Goal: Information Seeking & Learning: Learn about a topic

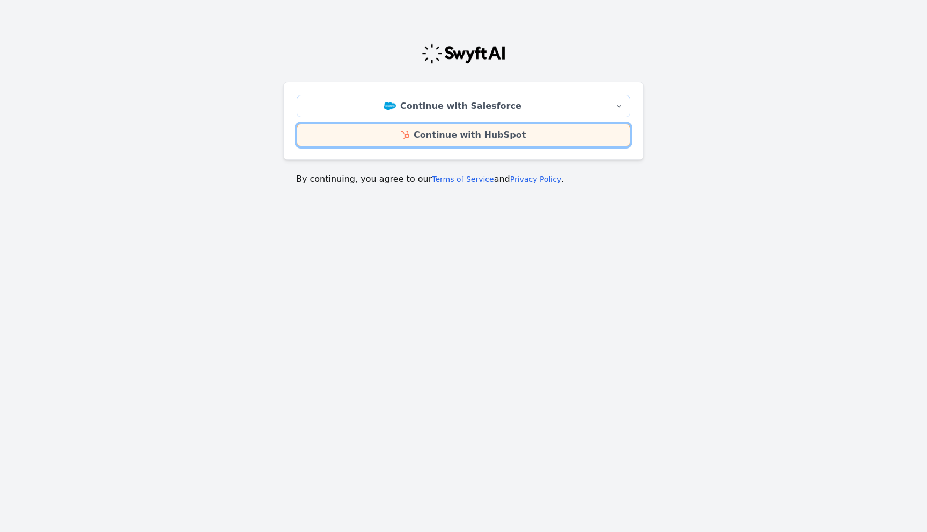
click at [483, 142] on link "Continue with HubSpot" at bounding box center [464, 135] width 334 height 23
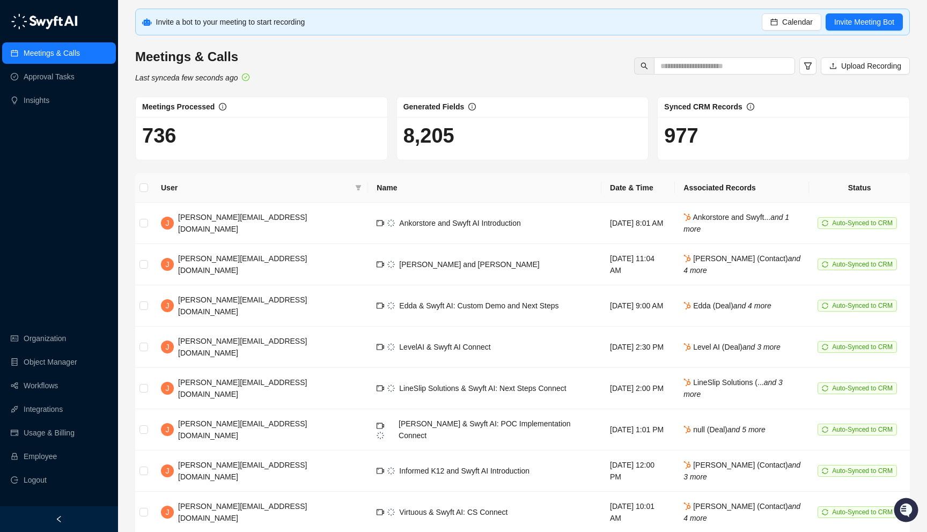
click at [48, 519] on div at bounding box center [59, 519] width 118 height 26
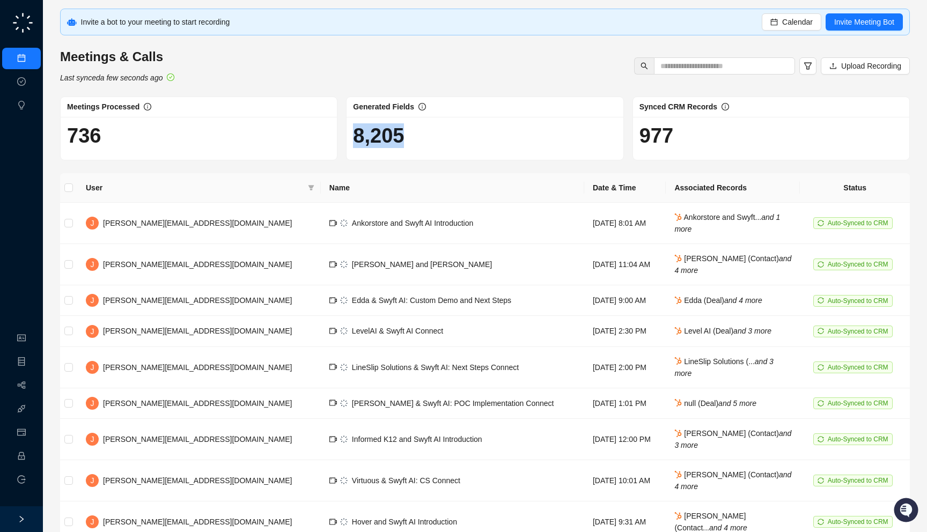
drag, startPoint x: 459, startPoint y: 133, endPoint x: 437, endPoint y: 122, distance: 24.7
click at [437, 122] on div "8,205" at bounding box center [484, 138] width 276 height 43
click at [431, 114] on div "Generated Fields" at bounding box center [484, 107] width 276 height 20
click at [616, 220] on td "Friday, 09/26/25, 8:01 AM" at bounding box center [625, 223] width 82 height 41
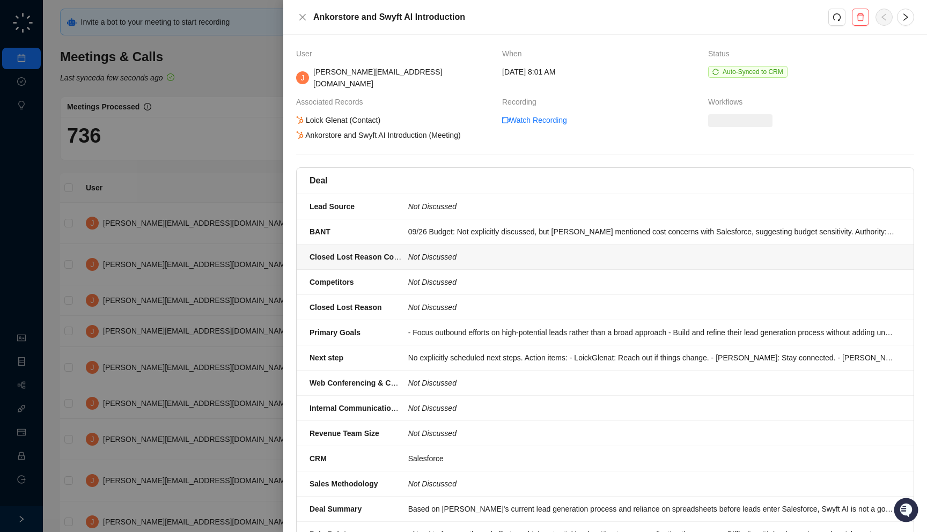
scroll to position [217, 0]
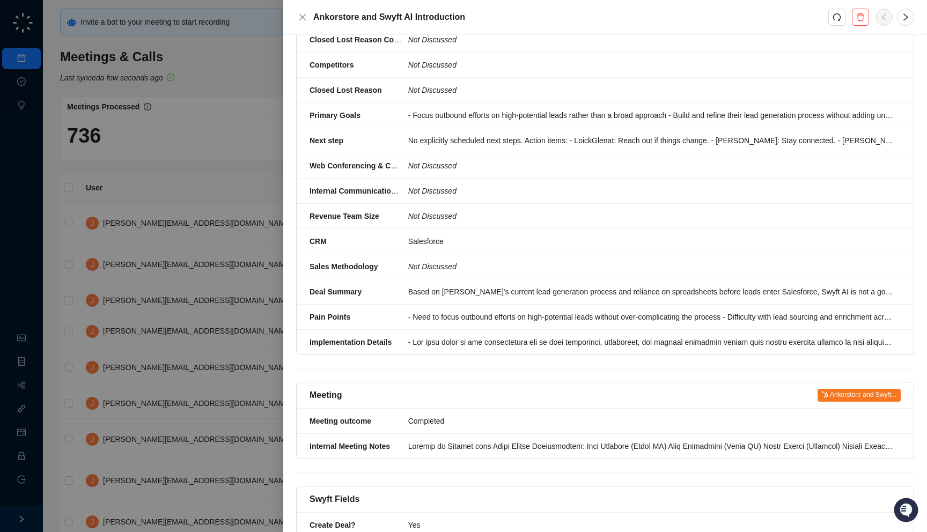
click at [534, 519] on div "Yes" at bounding box center [651, 525] width 486 height 12
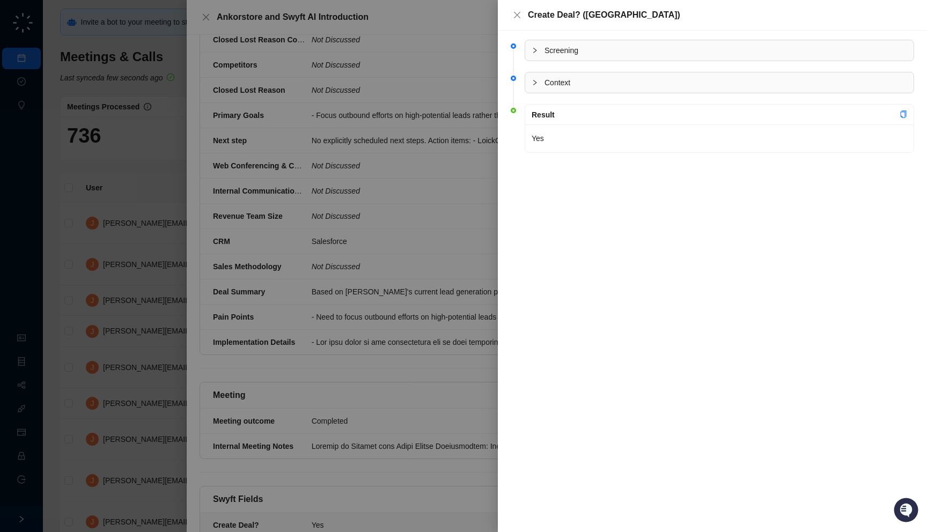
click at [575, 80] on span "Context" at bounding box center [725, 83] width 363 height 12
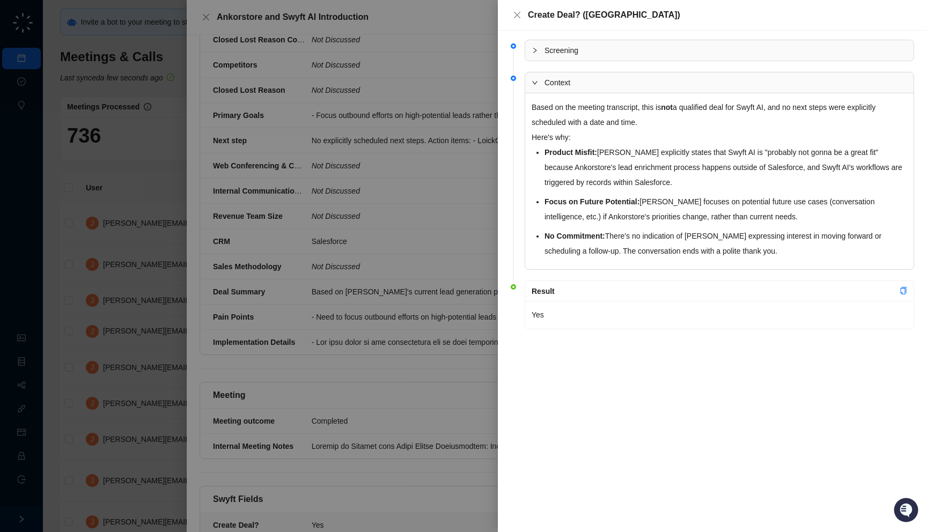
click at [586, 47] on span "Screening" at bounding box center [725, 51] width 363 height 12
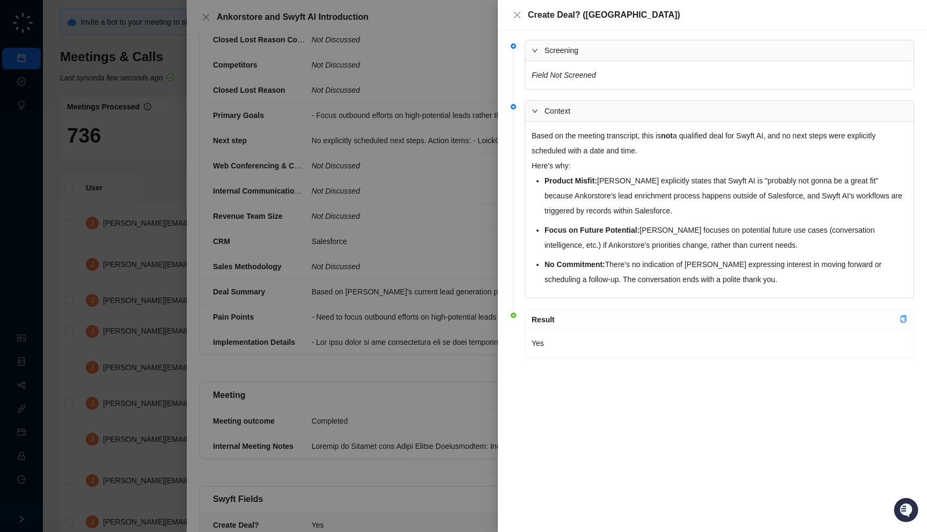
click at [586, 47] on span "Screening" at bounding box center [725, 51] width 363 height 12
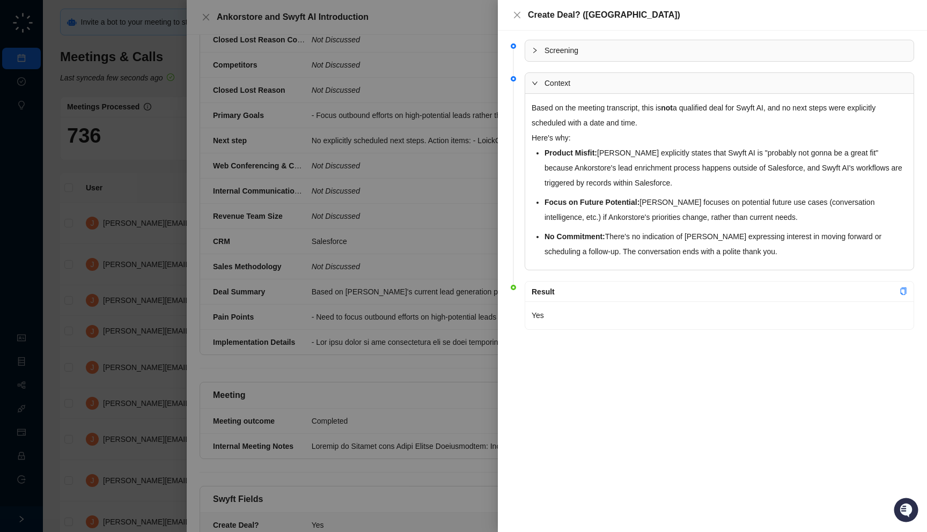
click at [494, 130] on div at bounding box center [463, 266] width 927 height 532
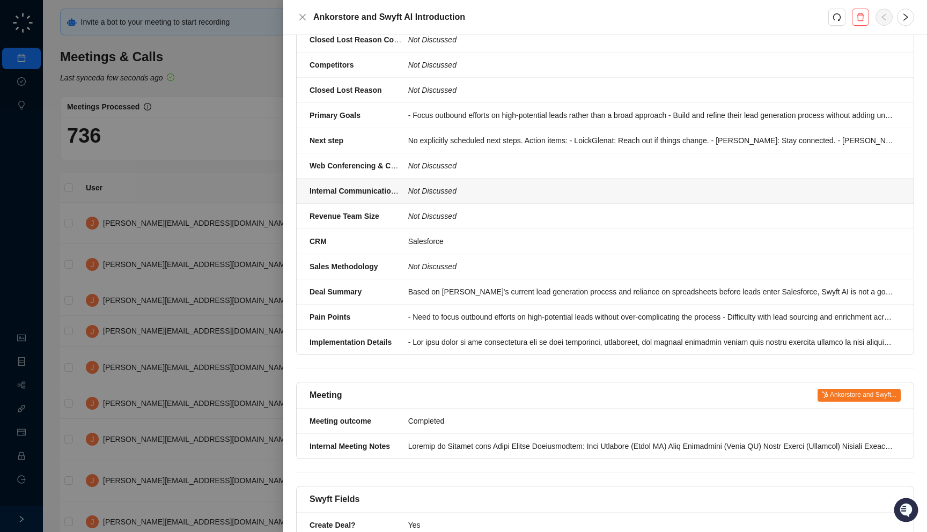
click at [147, 193] on div at bounding box center [463, 266] width 927 height 532
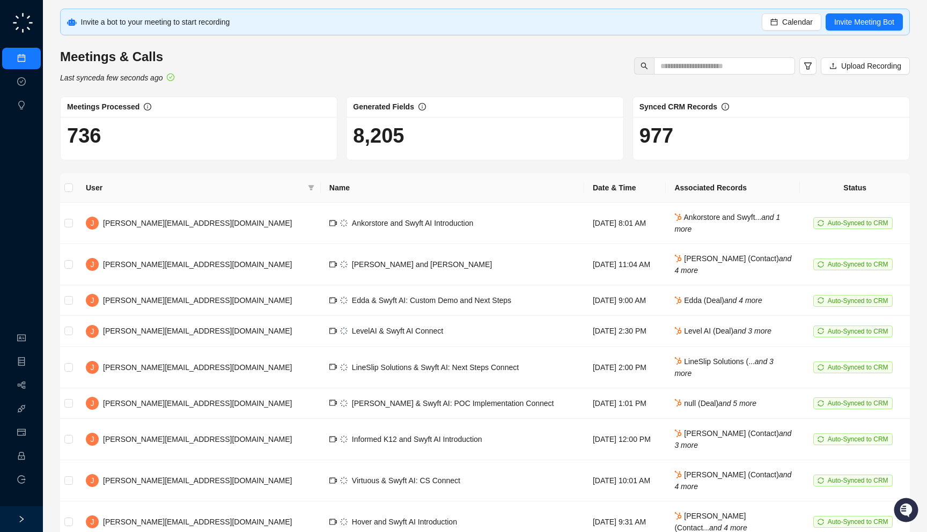
click at [31, 63] on link "Meetings & Calls" at bounding box center [59, 58] width 56 height 9
click at [31, 86] on link "Approval Tasks" at bounding box center [56, 82] width 51 height 9
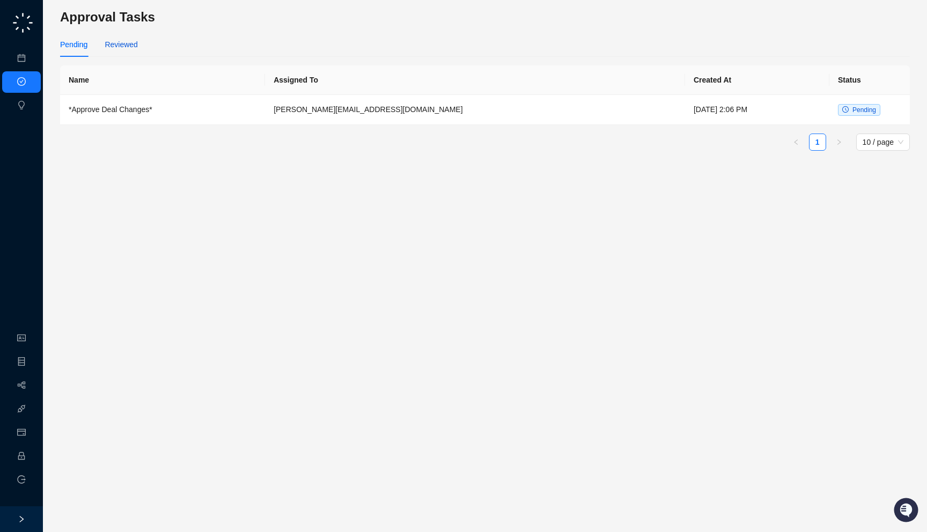
click at [120, 47] on div "Reviewed" at bounding box center [121, 45] width 33 height 12
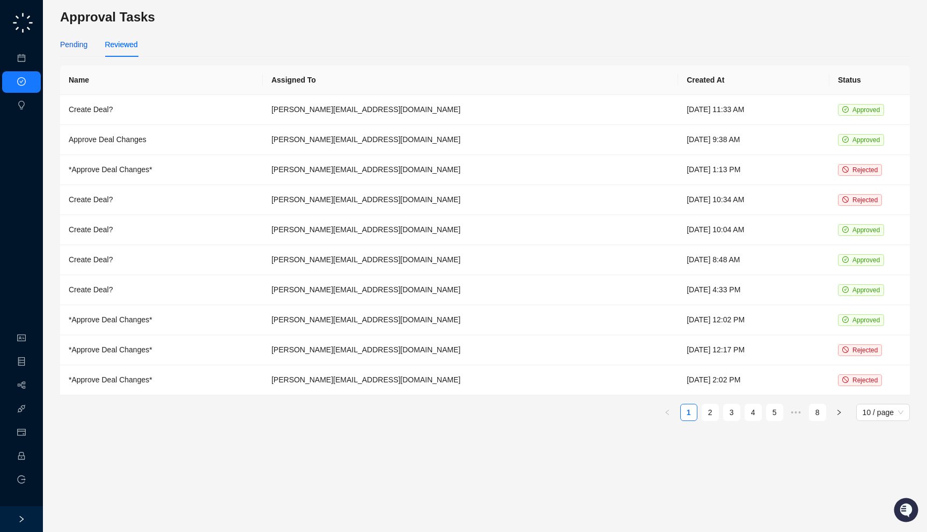
click at [75, 45] on div "Pending" at bounding box center [73, 45] width 27 height 12
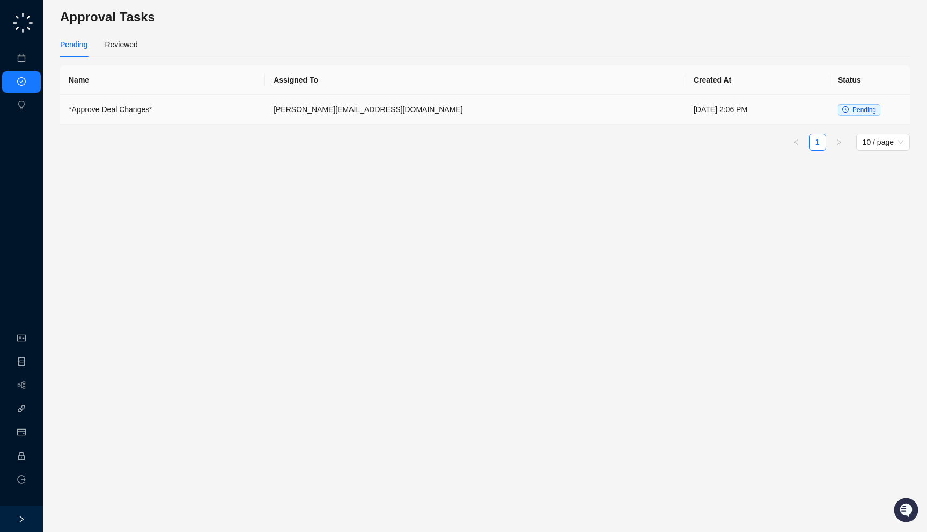
click at [339, 100] on td "jake@swyftai.com" at bounding box center [475, 110] width 420 height 30
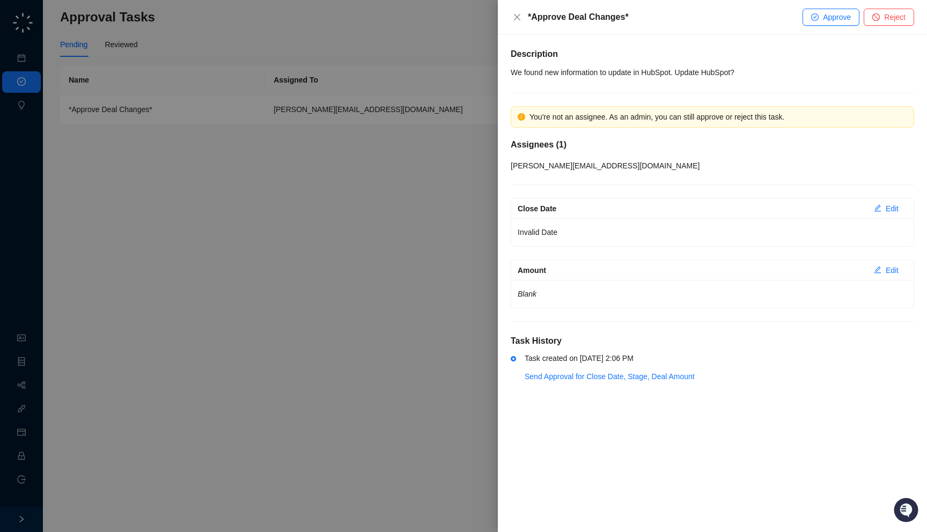
drag, startPoint x: 557, startPoint y: 299, endPoint x: 563, endPoint y: 314, distance: 15.8
click at [563, 314] on div "Description We found new information to update in HubSpot. Update HubSpot? You'…" at bounding box center [712, 222] width 403 height 349
click at [566, 300] on div "Blank" at bounding box center [712, 294] width 402 height 28
click at [402, 293] on div at bounding box center [463, 266] width 927 height 532
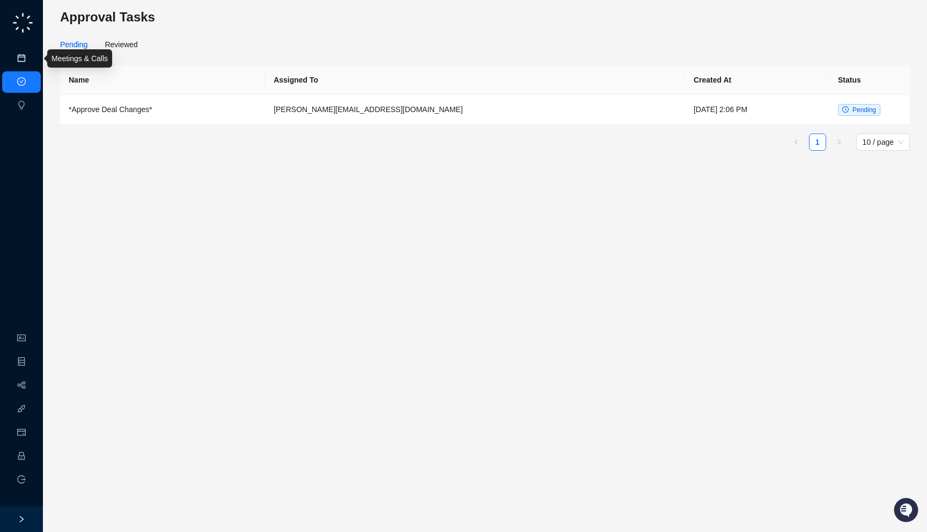
click at [31, 57] on link "Meetings & Calls" at bounding box center [59, 58] width 56 height 9
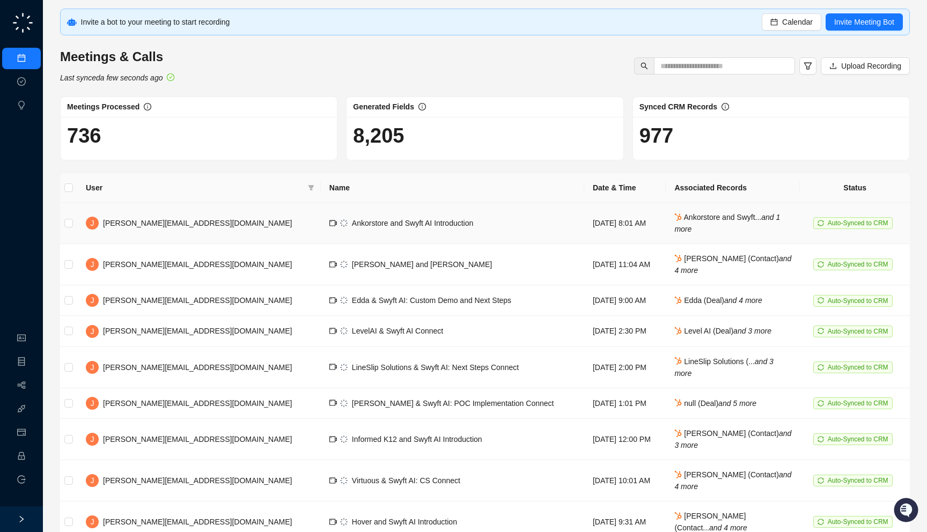
click at [352, 221] on span "Ankorstore and Swyft AI Introduction" at bounding box center [412, 223] width 121 height 9
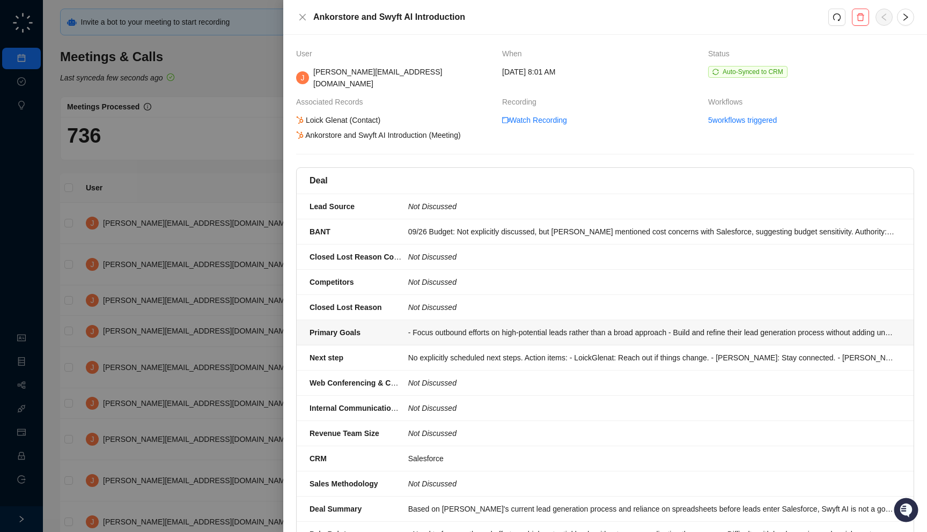
click at [453, 327] on div "- Focus outbound efforts on high-potential leads rather than a broad approach -…" at bounding box center [651, 333] width 486 height 12
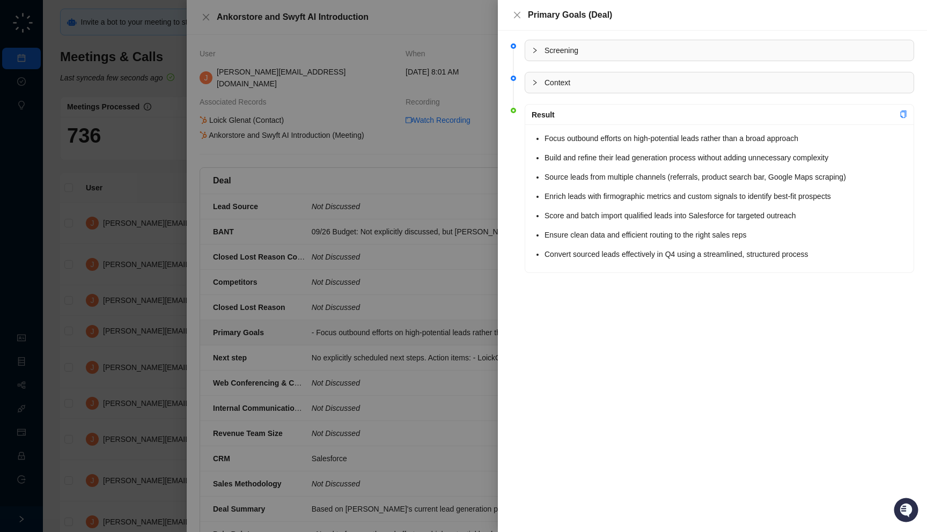
click at [453, 323] on div at bounding box center [463, 266] width 927 height 532
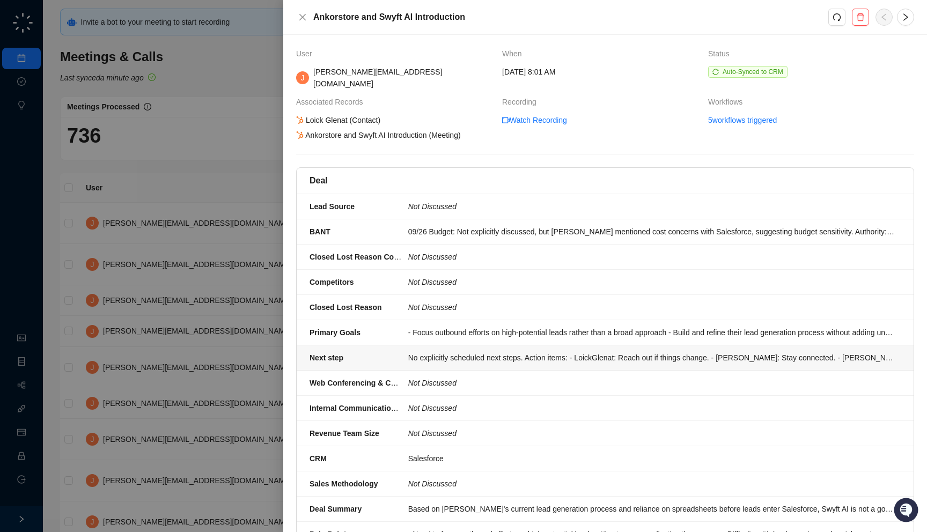
click at [457, 352] on div "No explicitly scheduled next steps. Action items: - LoickGlenat: Reach out if t…" at bounding box center [651, 358] width 486 height 12
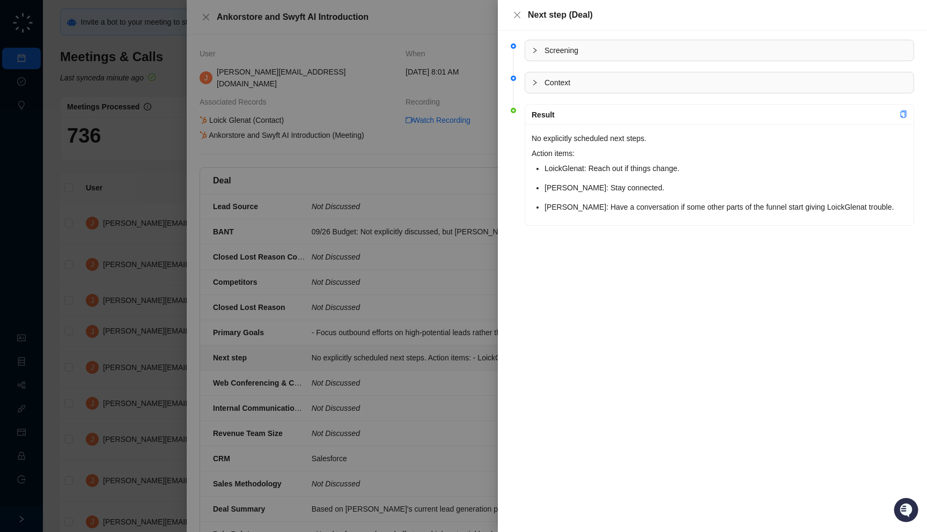
drag, startPoint x: 535, startPoint y: 224, endPoint x: 543, endPoint y: 225, distance: 8.1
click at [543, 225] on div "Result No explicitly scheduled next steps. Action items: LoickGlenat: Reach out…" at bounding box center [718, 165] width 389 height 122
drag, startPoint x: 541, startPoint y: 219, endPoint x: 531, endPoint y: 219, distance: 9.7
click at [531, 219] on div "No explicitly scheduled next steps. Action items: LoickGlenat: Reach out if thi…" at bounding box center [719, 174] width 388 height 101
click at [452, 258] on div at bounding box center [463, 266] width 927 height 532
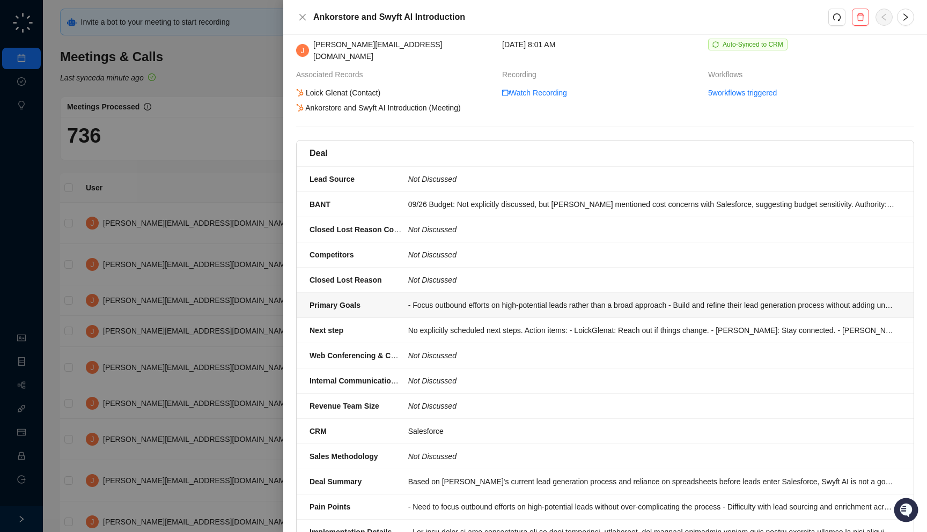
scroll to position [28, 0]
click at [538, 75] on th "Recording" at bounding box center [605, 77] width 206 height 18
click at [537, 86] on link "Watch Recording" at bounding box center [534, 92] width 65 height 12
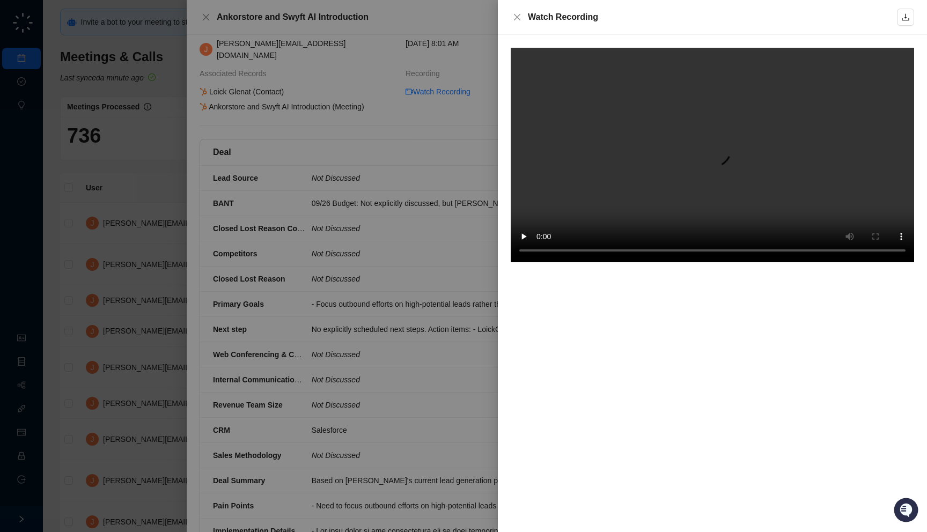
click at [437, 273] on div at bounding box center [463, 266] width 927 height 532
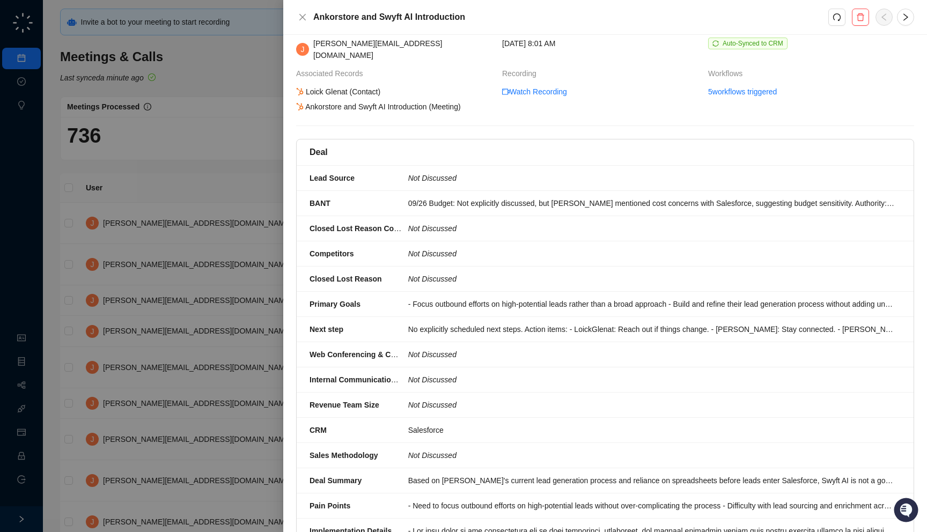
click at [224, 344] on div at bounding box center [463, 266] width 927 height 532
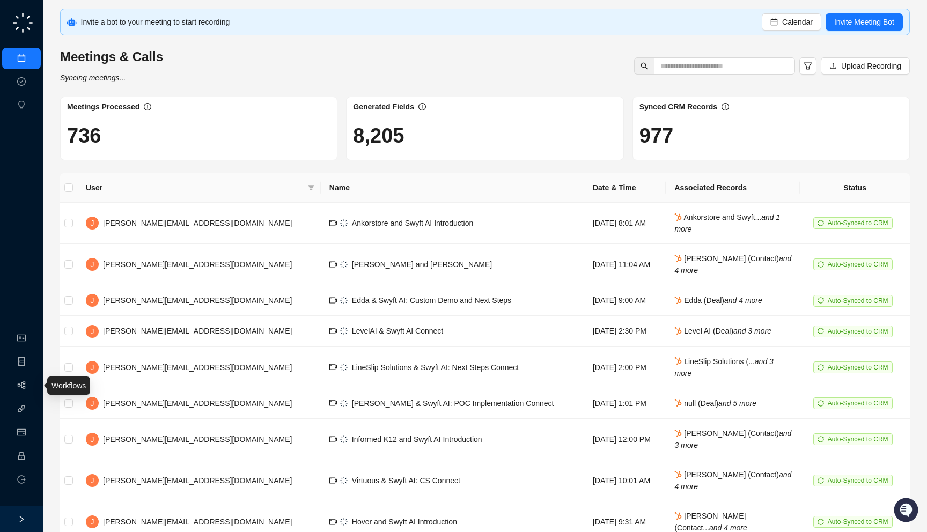
click at [31, 390] on link "Workflows" at bounding box center [48, 385] width 34 height 9
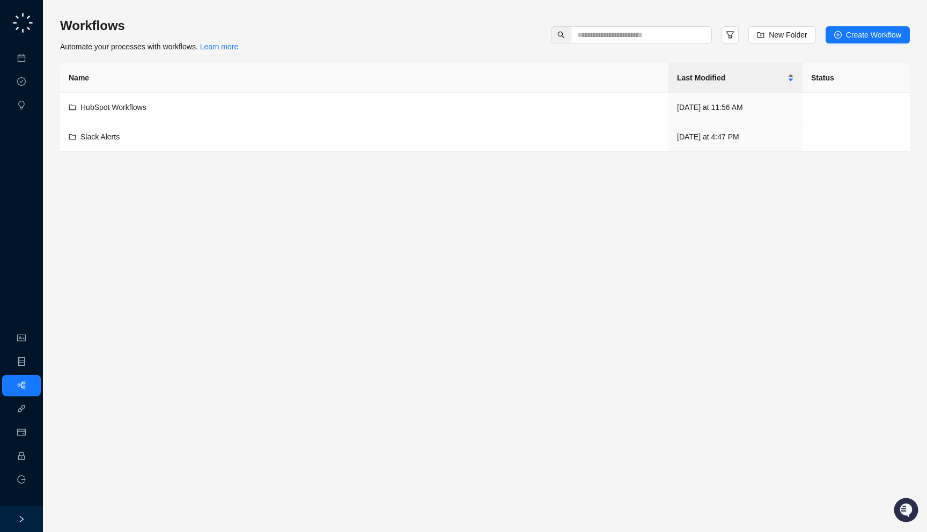
click at [766, 75] on span "Last Modified" at bounding box center [731, 78] width 108 height 12
click at [916, 21] on div "Workflows Automate your processes with workflows. Learn more New Folder Create …" at bounding box center [485, 266] width 884 height 532
click at [881, 37] on span "Create Workflow" at bounding box center [873, 35] width 55 height 12
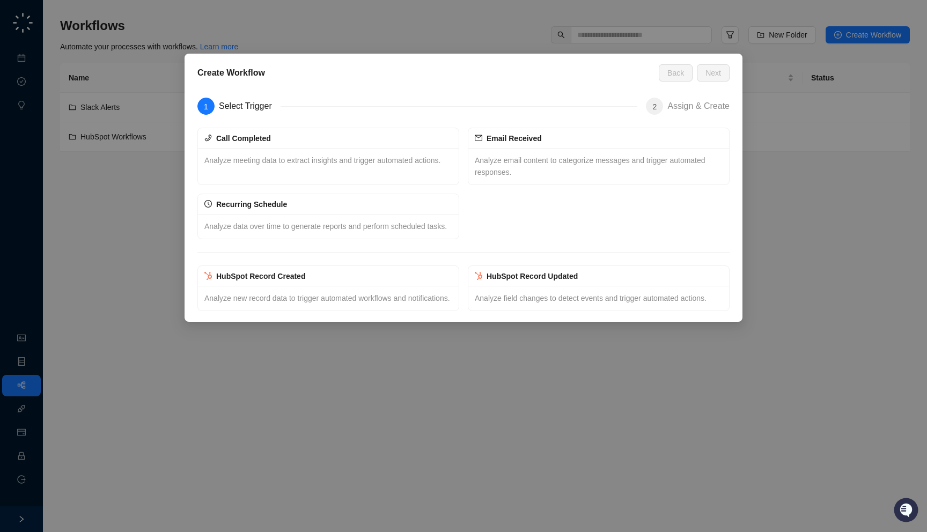
click at [117, 167] on div "Create Workflow Back Next 1 Select Trigger 2 Assign & Create Call Completed Ana…" at bounding box center [463, 266] width 927 height 532
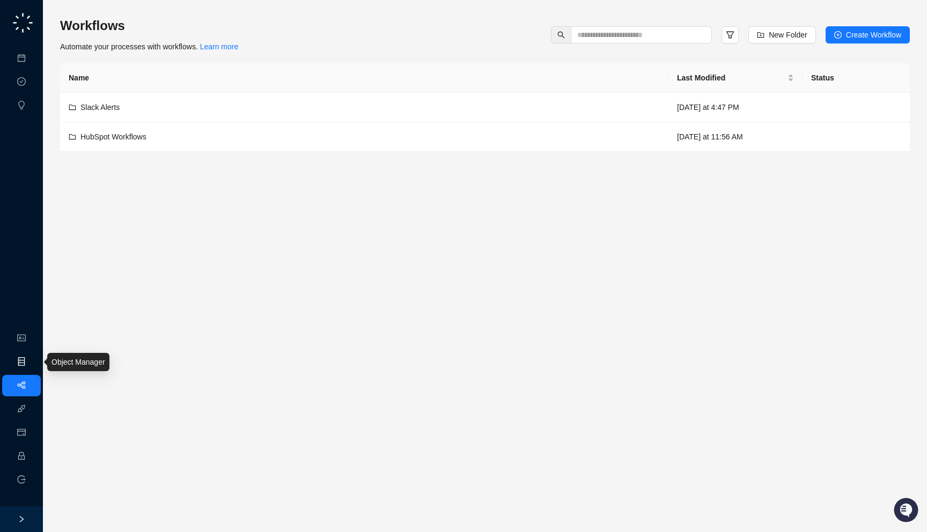
click at [31, 365] on link "Object Manager" at bounding box center [58, 362] width 54 height 9
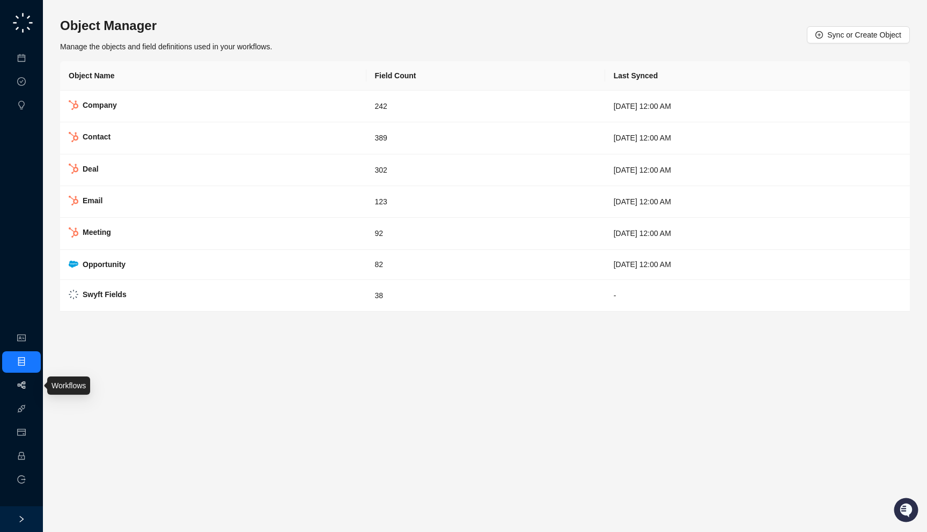
click at [31, 388] on link "Workflows" at bounding box center [48, 385] width 34 height 9
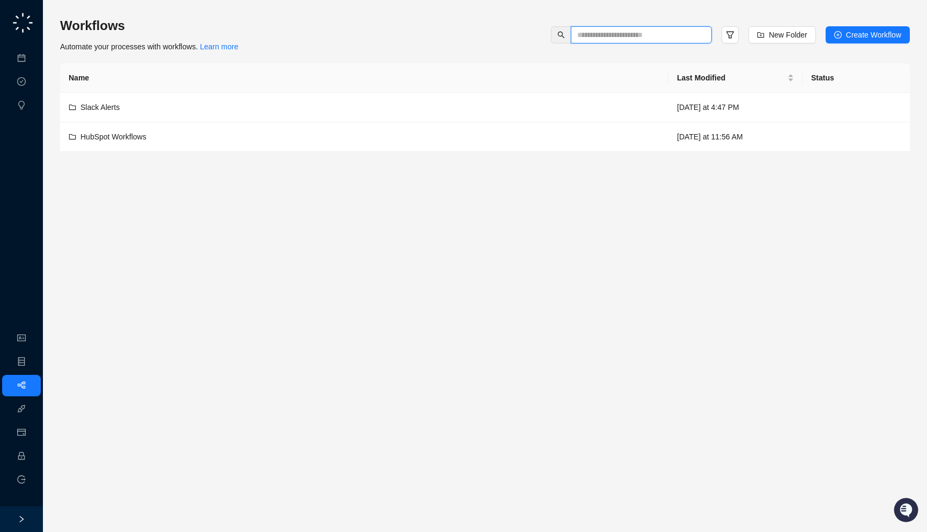
click at [619, 37] on input "text" at bounding box center [637, 35] width 120 height 12
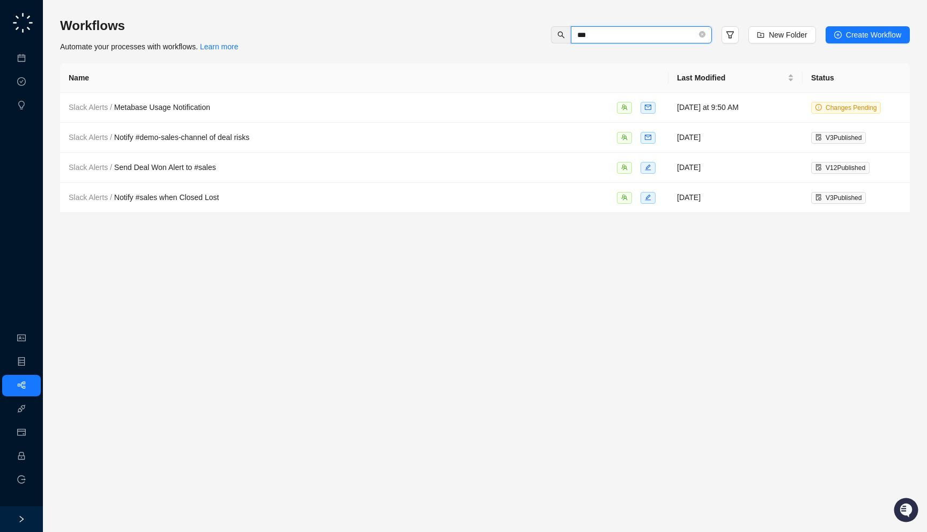
type input "****"
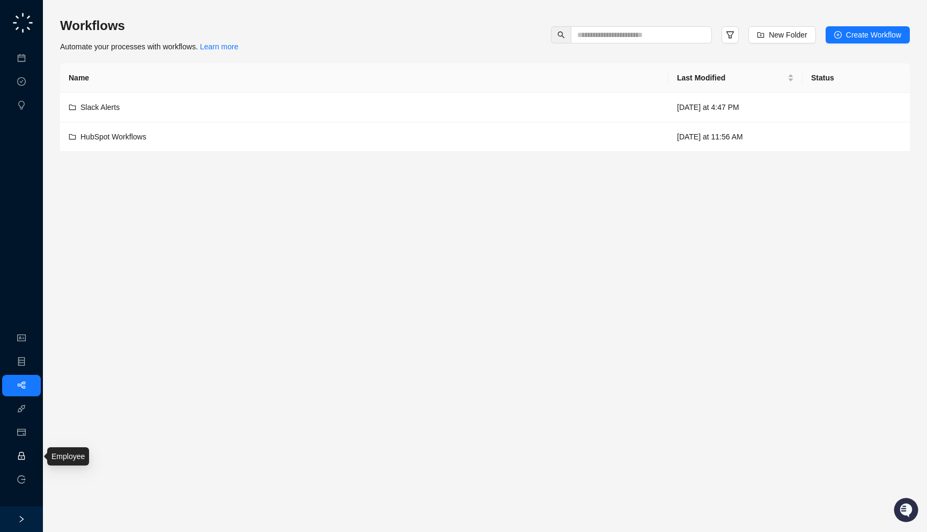
click at [31, 459] on link "Employee" at bounding box center [47, 456] width 33 height 9
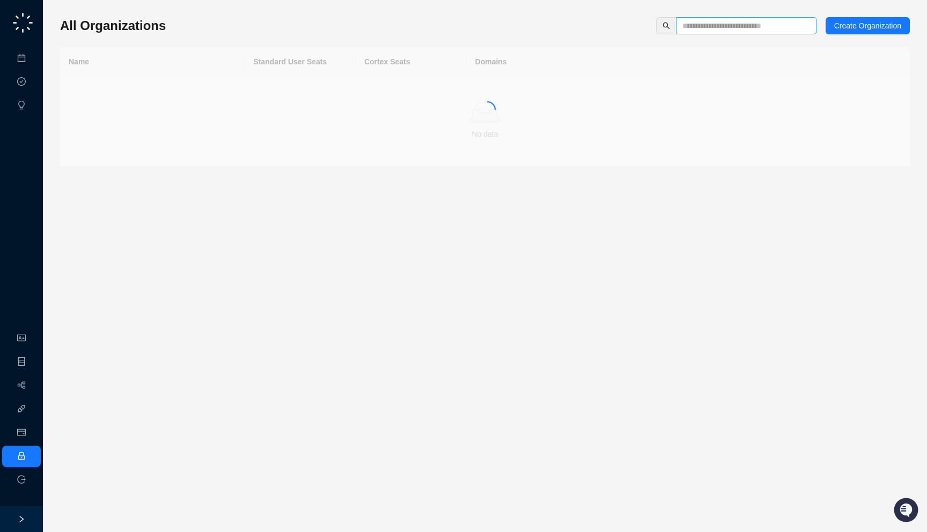
click at [704, 32] on span at bounding box center [746, 25] width 141 height 17
type input "*****"
click at [321, 86] on td "30" at bounding box center [300, 91] width 111 height 29
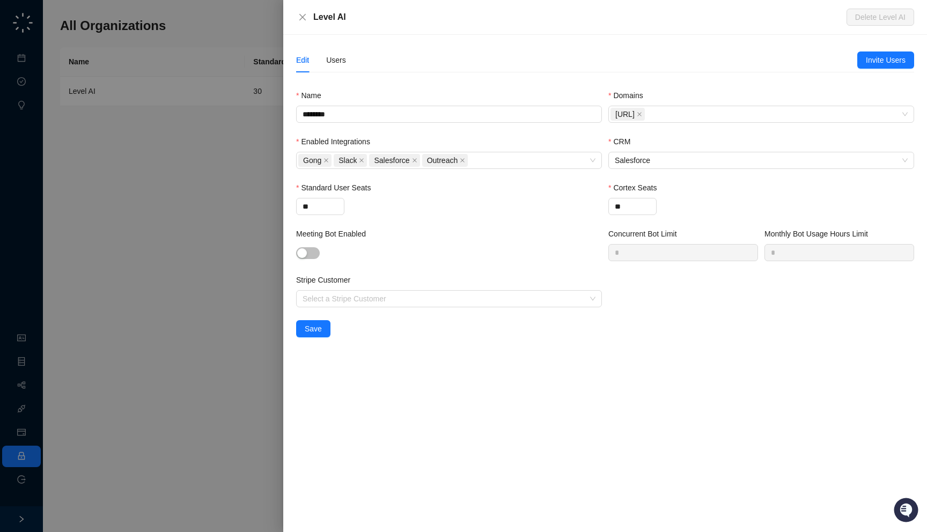
drag, startPoint x: 380, startPoint y: 27, endPoint x: 369, endPoint y: 33, distance: 12.0
click at [369, 33] on div "Level AI Delete Level AI" at bounding box center [605, 17] width 644 height 35
click at [331, 64] on div "Users" at bounding box center [336, 60] width 20 height 12
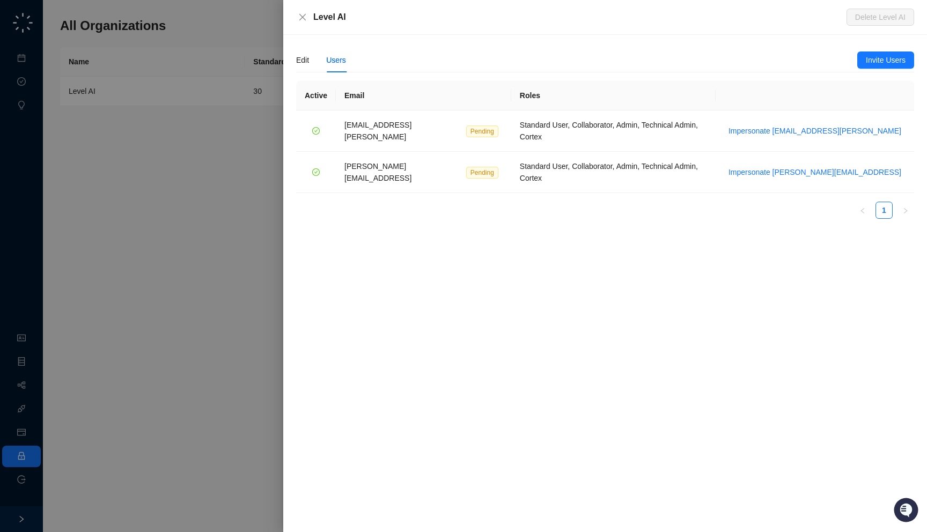
click at [295, 61] on div "Edit Users Invite Users Name ******** Domains thelevel.ai Enabled Integrations …" at bounding box center [605, 283] width 644 height 497
click at [305, 65] on div "Edit" at bounding box center [302, 60] width 13 height 12
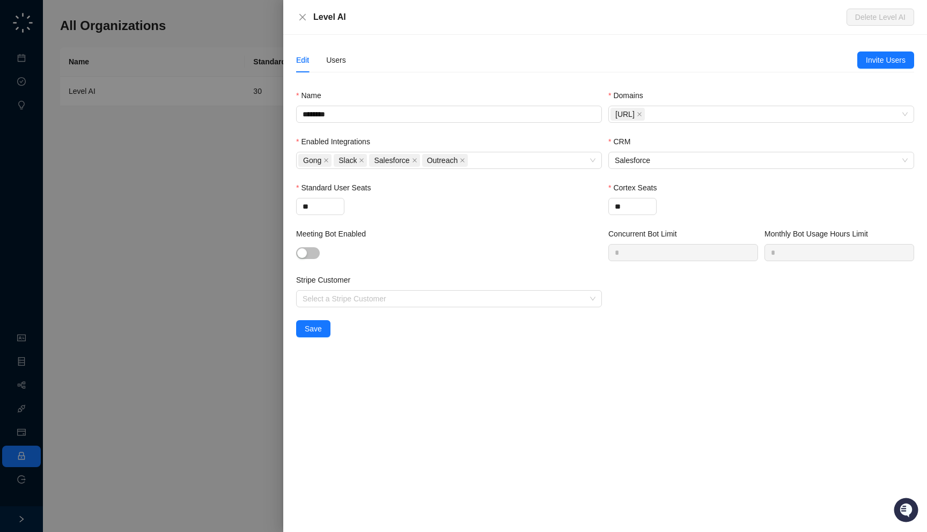
click at [253, 139] on div at bounding box center [463, 266] width 927 height 532
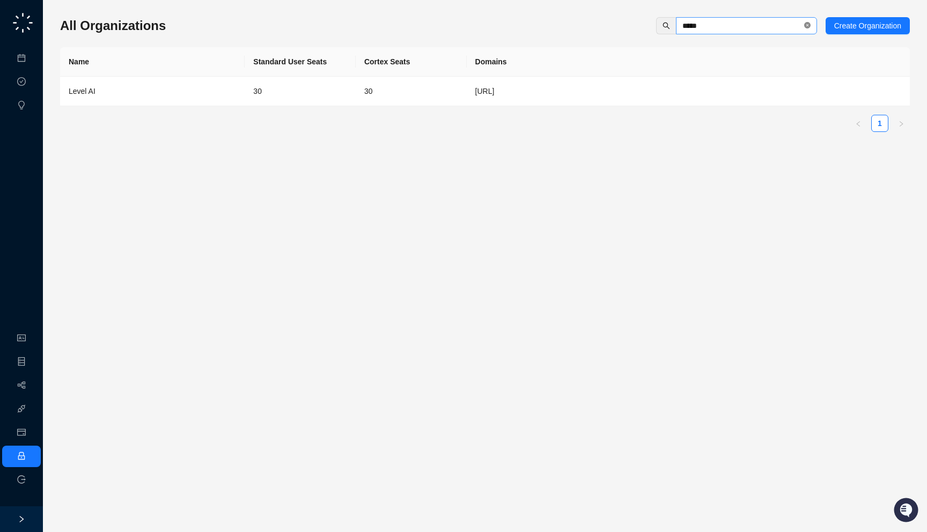
click at [807, 27] on icon "close-circle" at bounding box center [807, 25] width 6 height 6
type input "*****"
click at [453, 87] on td "30" at bounding box center [411, 91] width 111 height 29
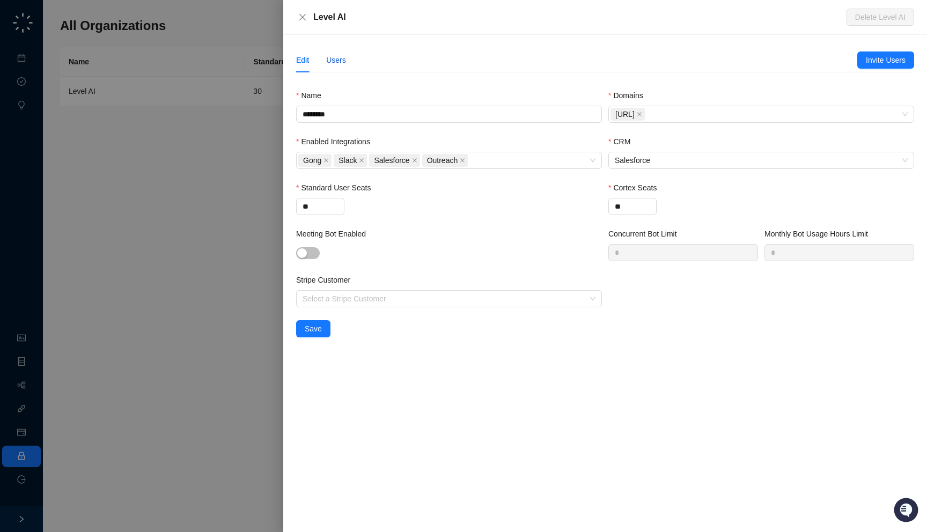
click at [331, 61] on div "Users" at bounding box center [336, 60] width 20 height 12
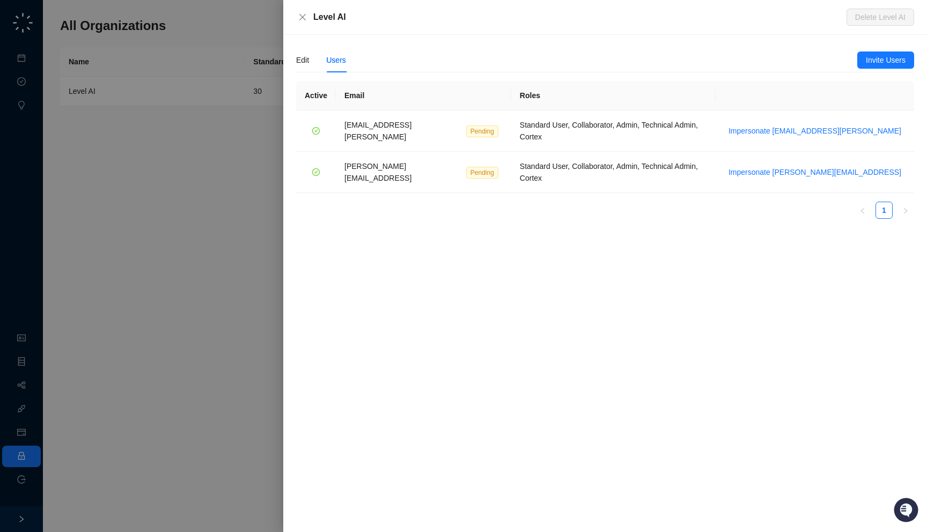
click at [178, 226] on div at bounding box center [463, 266] width 927 height 532
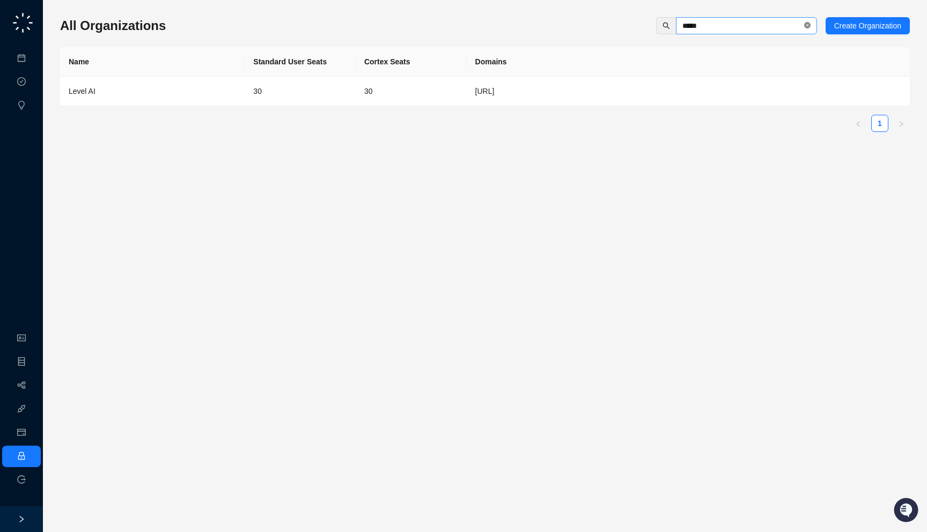
click at [804, 24] on icon "close-circle" at bounding box center [807, 25] width 6 height 6
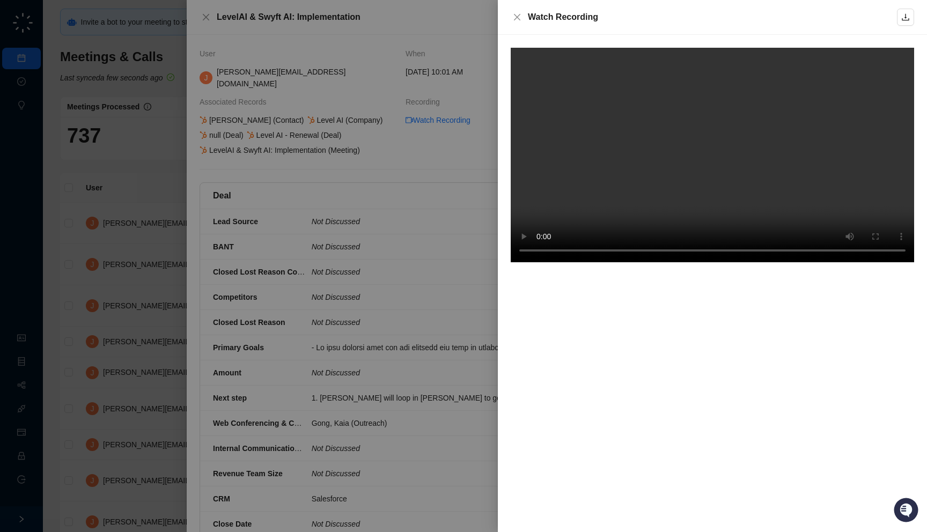
drag, startPoint x: 612, startPoint y: 24, endPoint x: 615, endPoint y: 17, distance: 8.0
click at [615, 17] on div "Watch Recording" at bounding box center [712, 17] width 429 height 35
click at [594, 205] on video at bounding box center [712, 155] width 403 height 215
click at [638, 154] on video at bounding box center [712, 155] width 403 height 215
drag, startPoint x: 605, startPoint y: 23, endPoint x: 610, endPoint y: 19, distance: 6.5
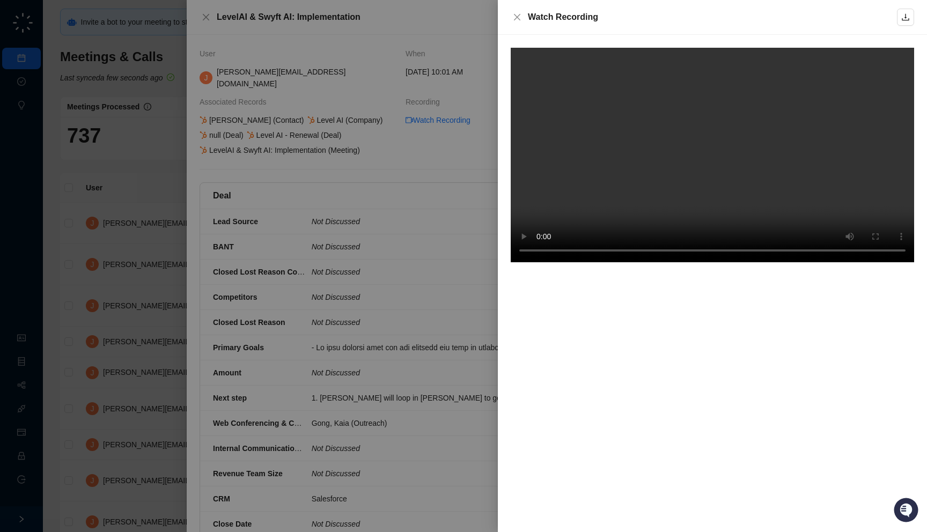
click at [610, 19] on div "Watch Recording" at bounding box center [712, 17] width 369 height 13
drag, startPoint x: 628, startPoint y: 26, endPoint x: 634, endPoint y: 24, distance: 7.0
click at [634, 24] on div "Watch Recording" at bounding box center [712, 17] width 429 height 35
click at [315, 202] on div at bounding box center [463, 266] width 927 height 532
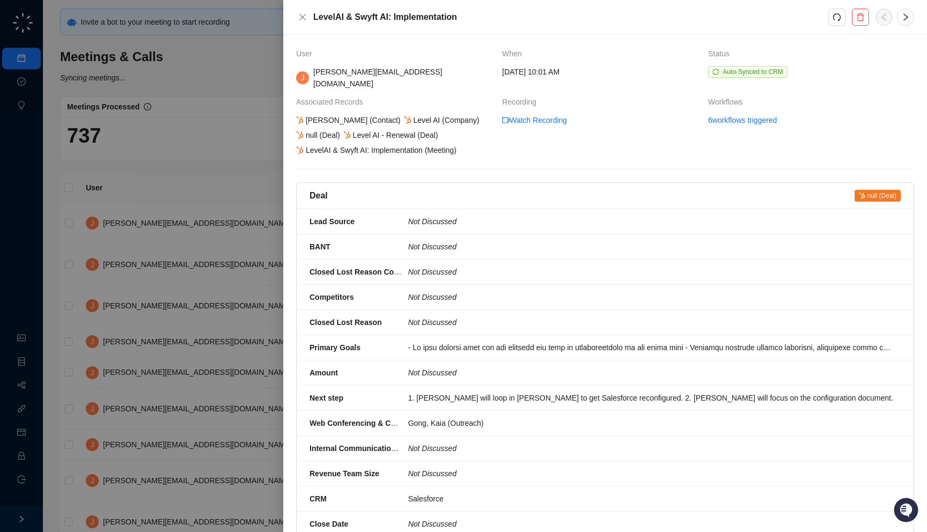
click at [61, 196] on div at bounding box center [463, 266] width 927 height 532
